Goal: Task Accomplishment & Management: Use online tool/utility

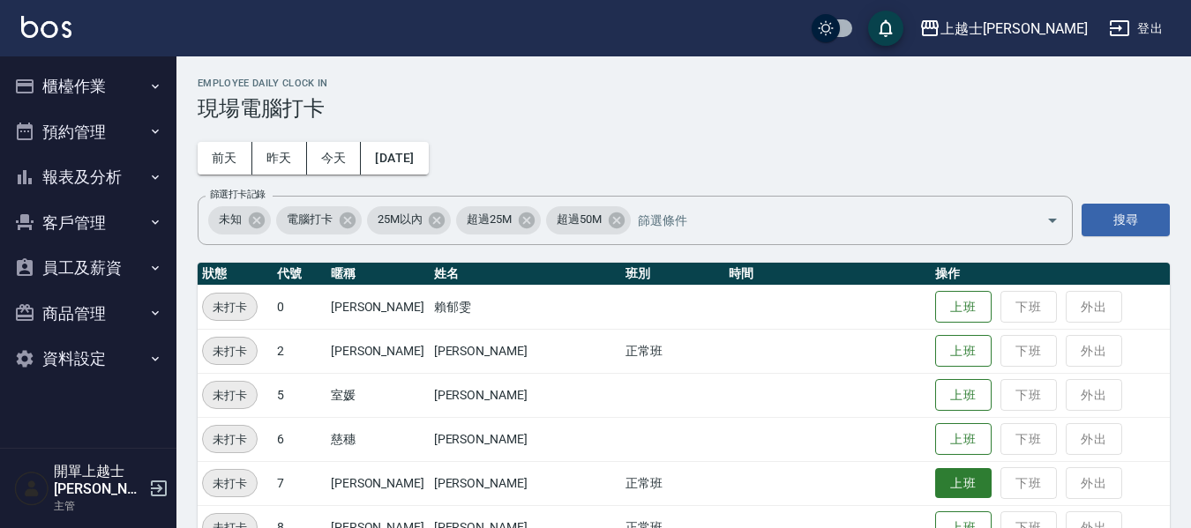
click at [935, 482] on button "上班" at bounding box center [963, 483] width 56 height 31
click at [935, 491] on button "上班" at bounding box center [963, 483] width 56 height 31
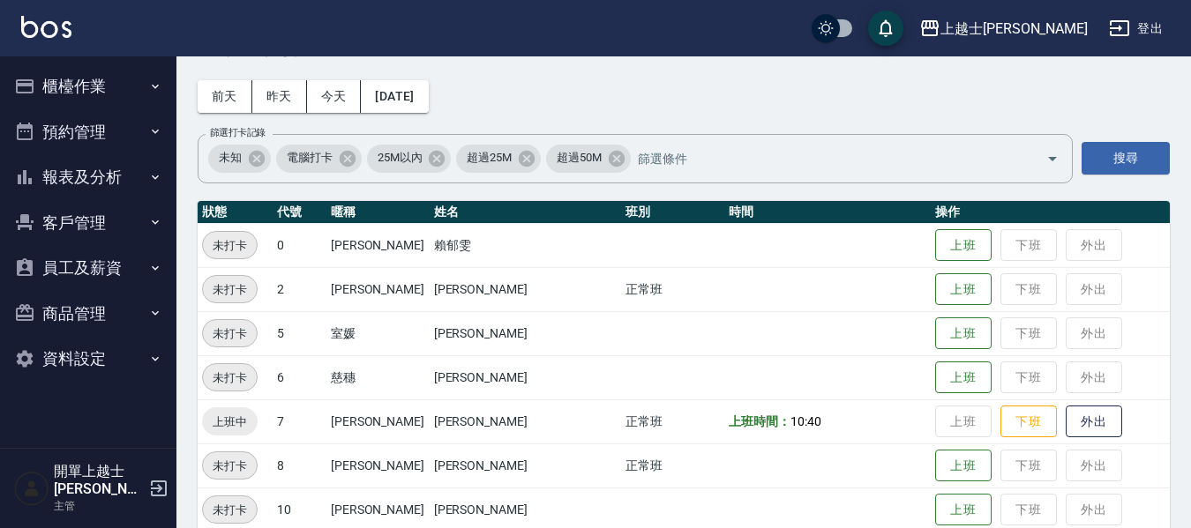
scroll to position [176, 0]
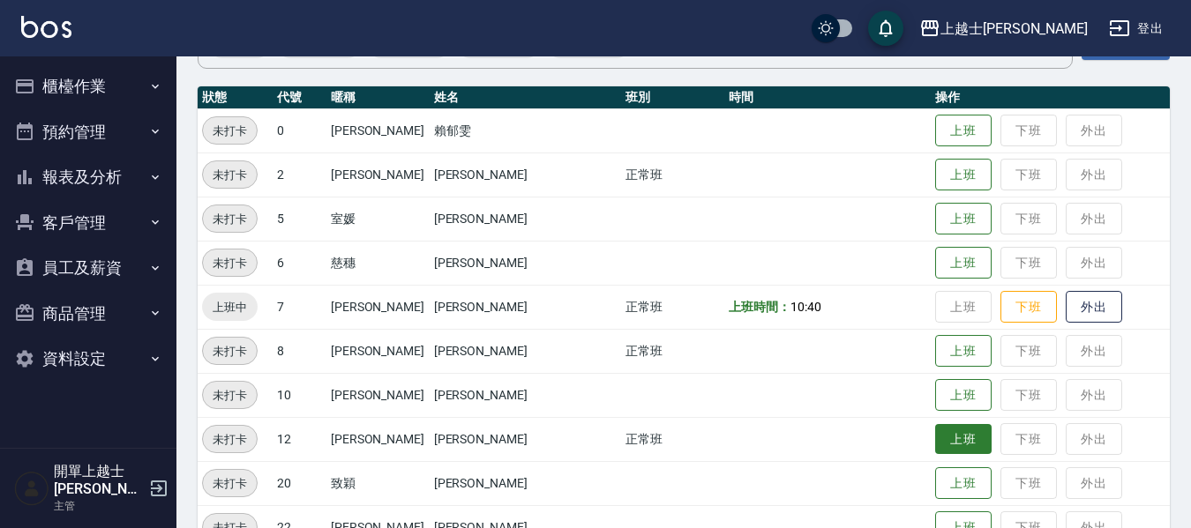
click at [935, 452] on button "上班" at bounding box center [963, 439] width 56 height 31
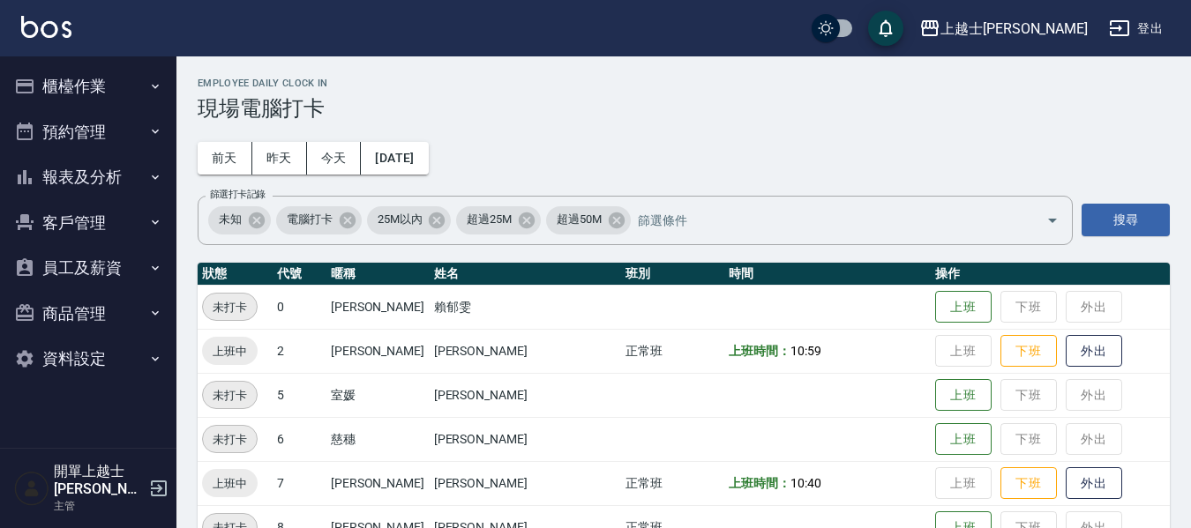
click at [121, 91] on button "櫃檯作業" at bounding box center [88, 86] width 162 height 46
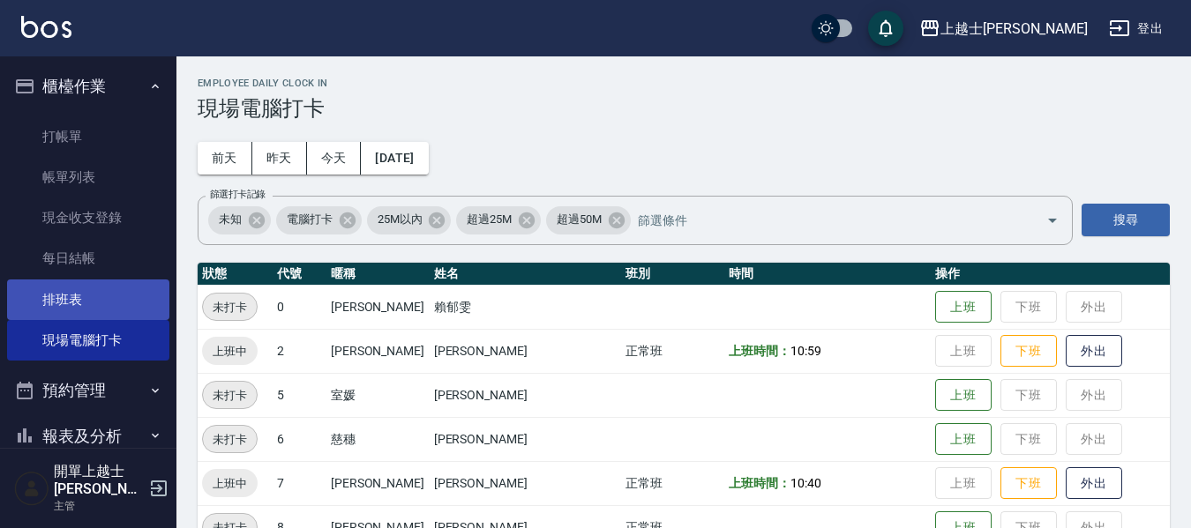
click at [106, 299] on link "排班表" at bounding box center [88, 300] width 162 height 41
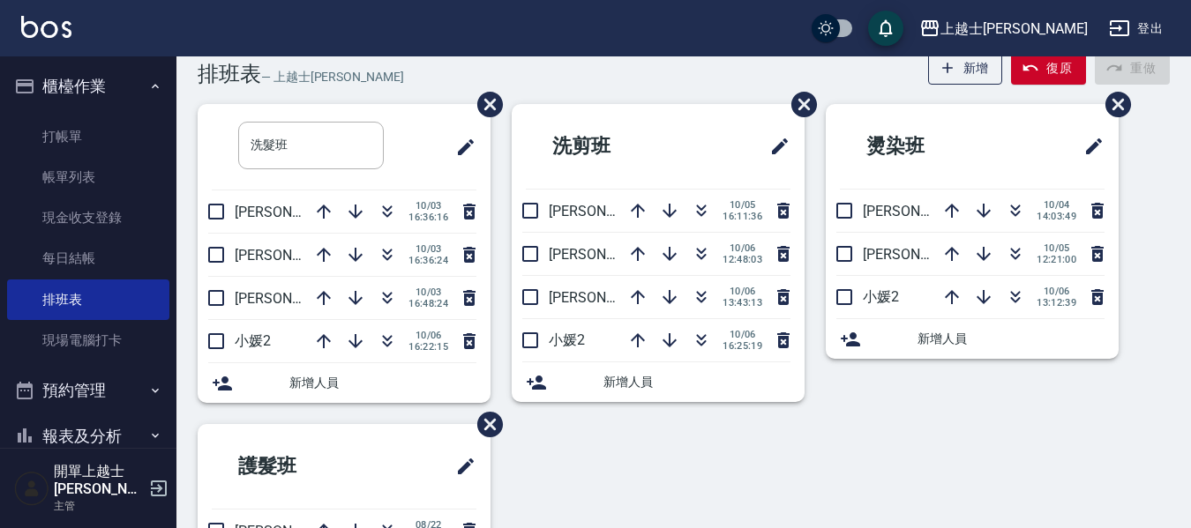
scroll to position [88, 0]
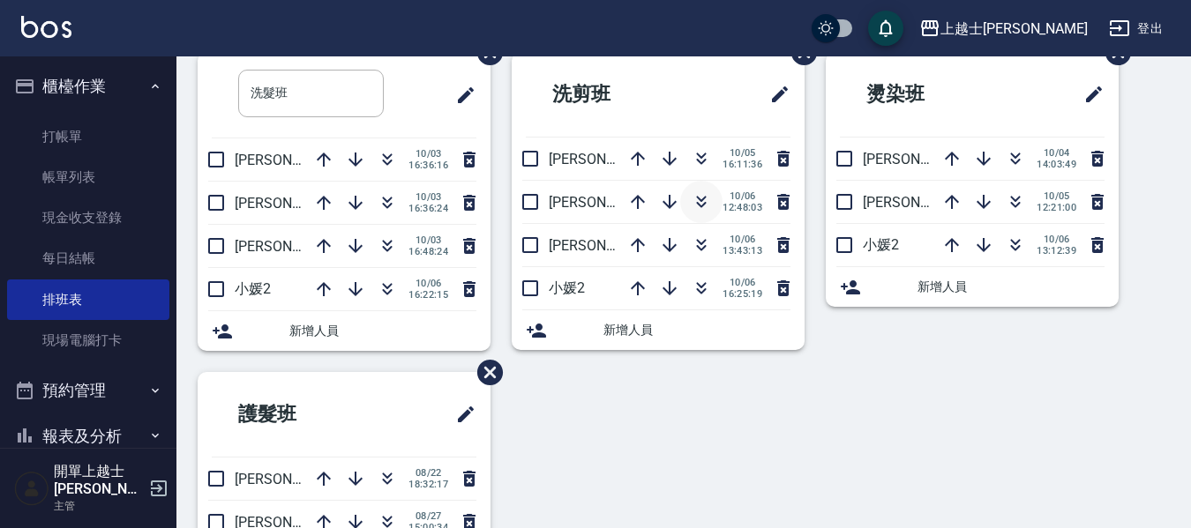
click at [700, 204] on icon "button" at bounding box center [701, 201] width 21 height 21
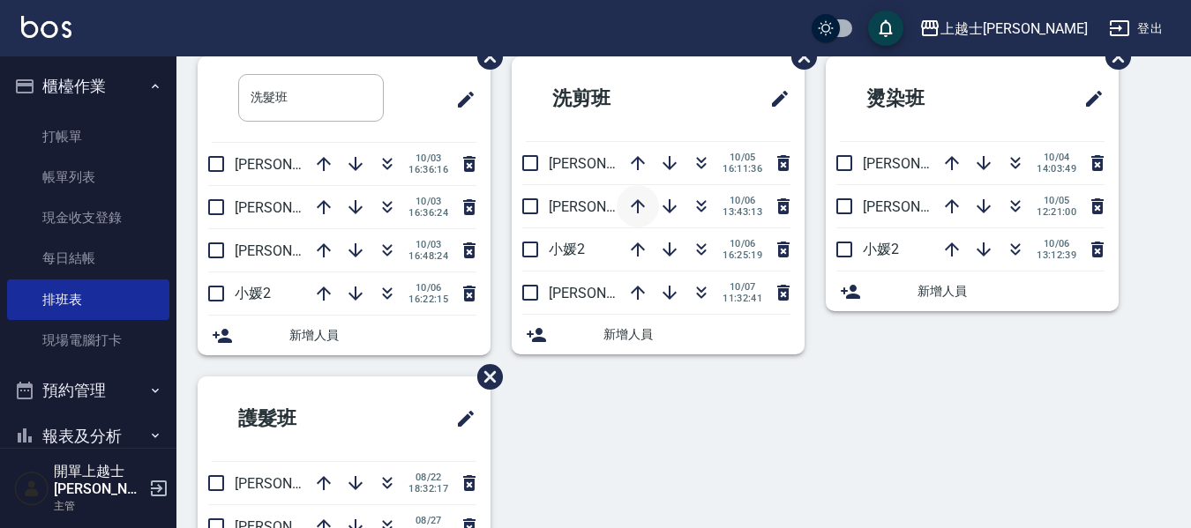
scroll to position [82, 0]
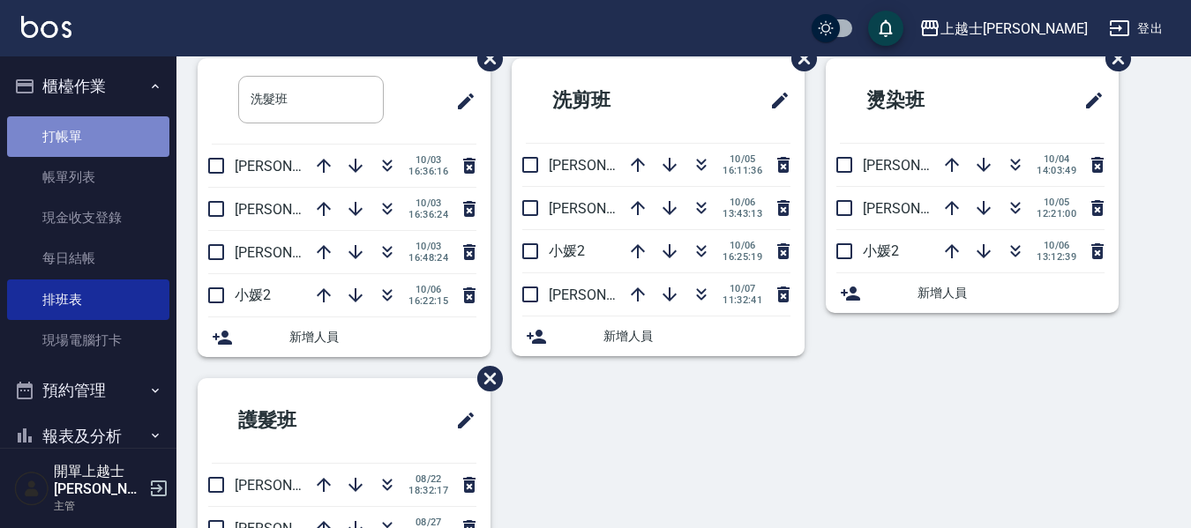
click at [125, 139] on link "打帳單" at bounding box center [88, 136] width 162 height 41
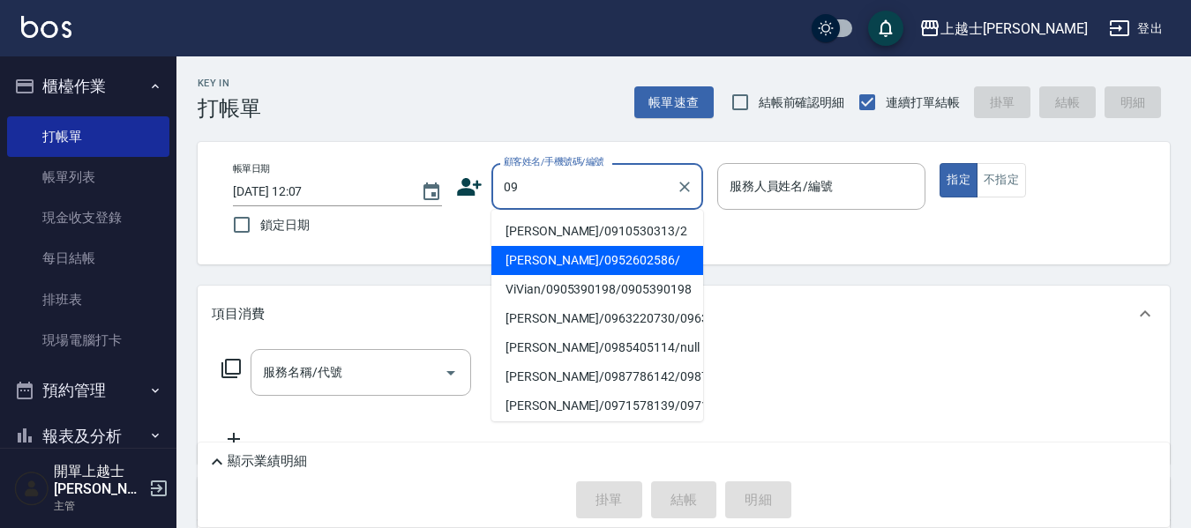
type input "哲哲/0952602586/"
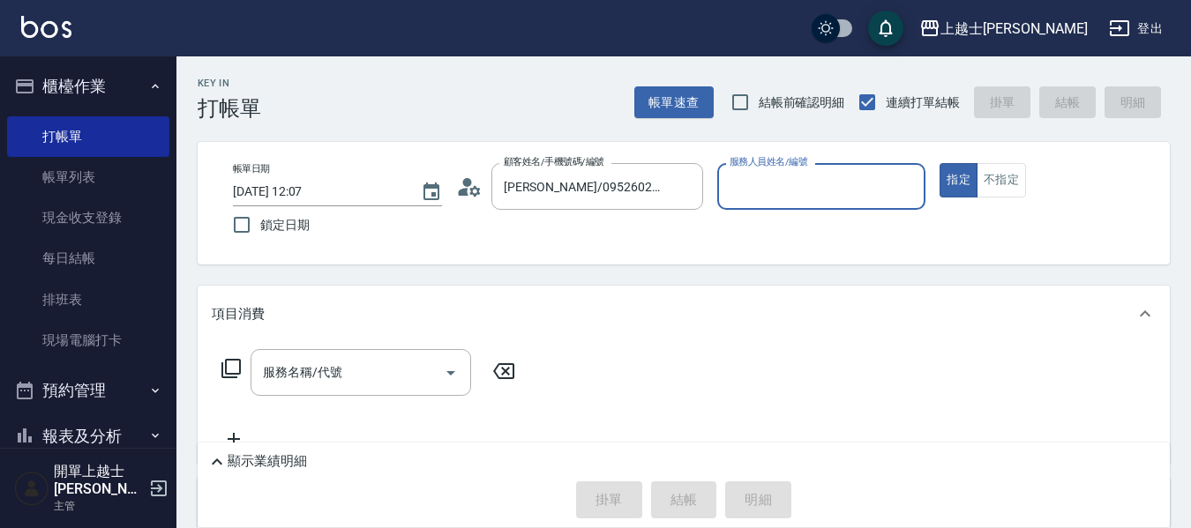
type input "哲哲-12"
click at [939, 163] on button "指定" at bounding box center [958, 180] width 38 height 34
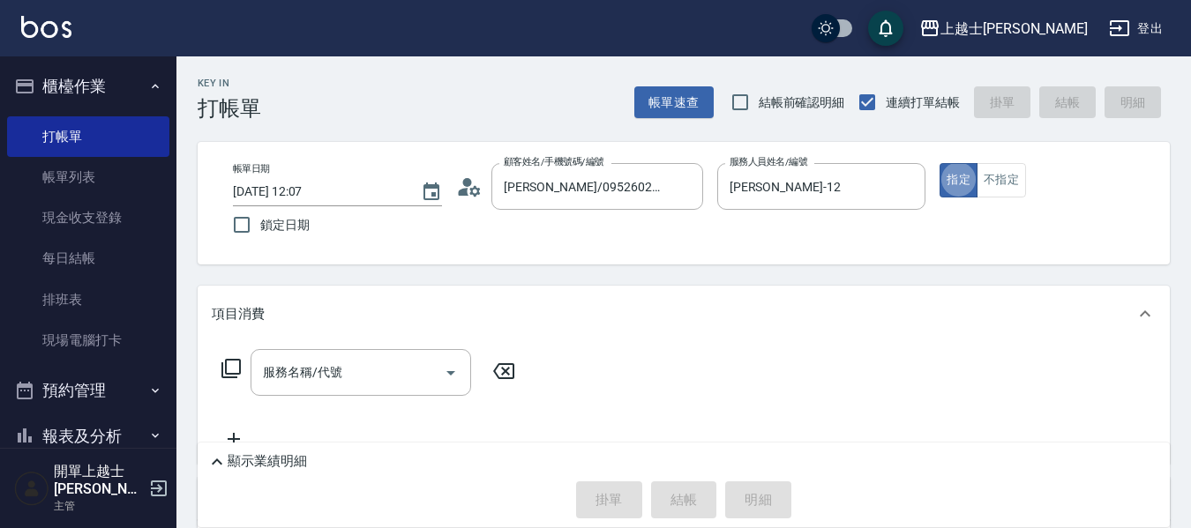
type button "true"
click at [309, 356] on div "服務名稱/代號" at bounding box center [360, 372] width 220 height 47
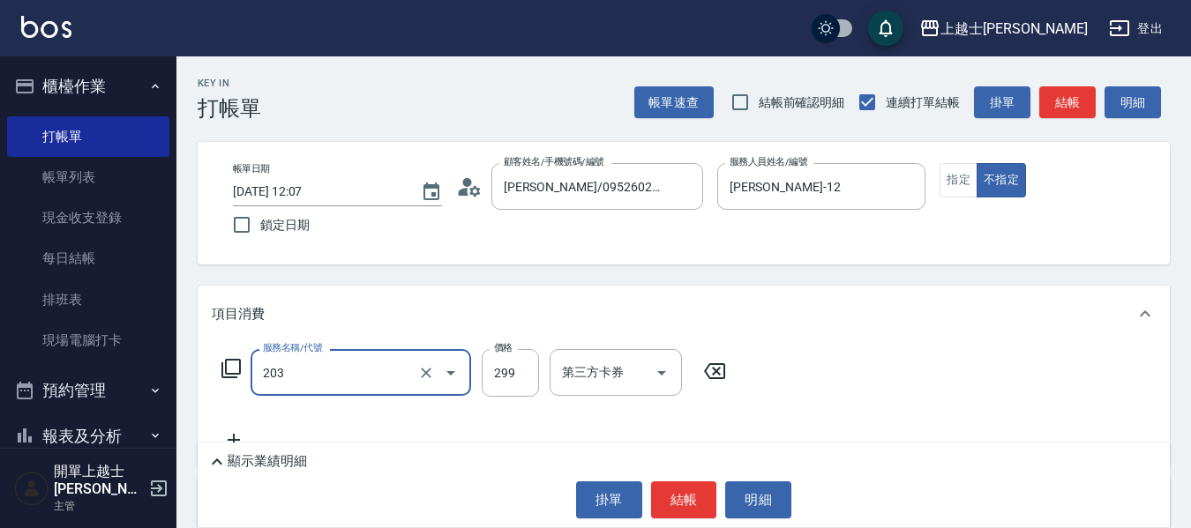
type input "B級洗+剪(203)"
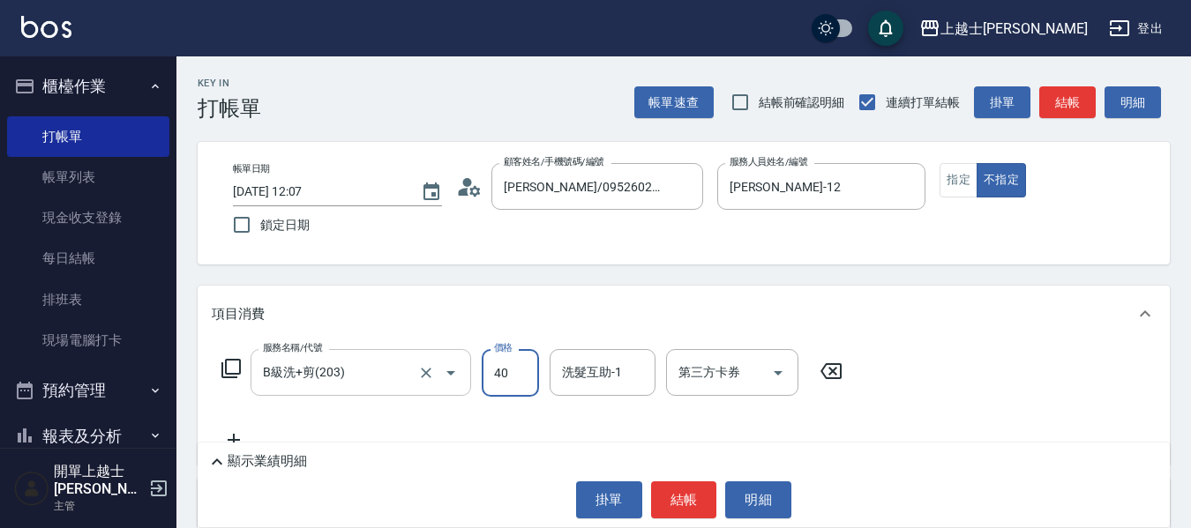
type input "400"
